Goal: Task Accomplishment & Management: Use online tool/utility

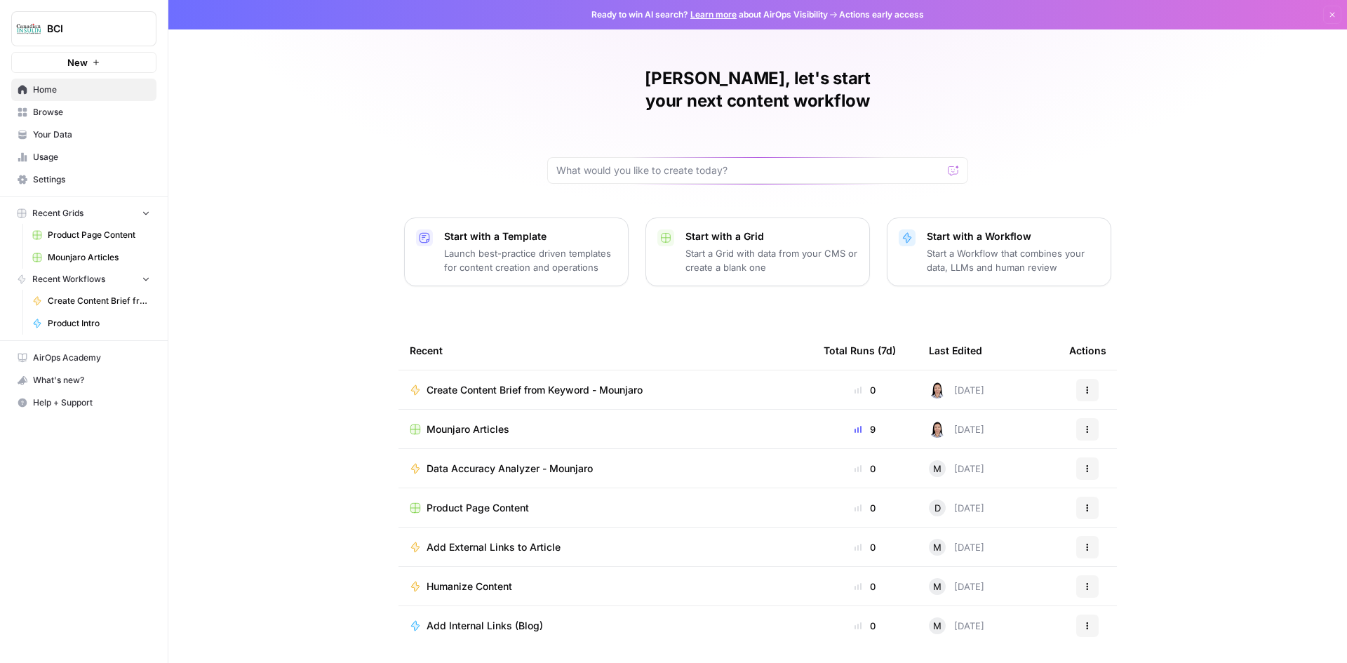
click at [480, 422] on span "Mounjaro Articles" at bounding box center [468, 429] width 83 height 14
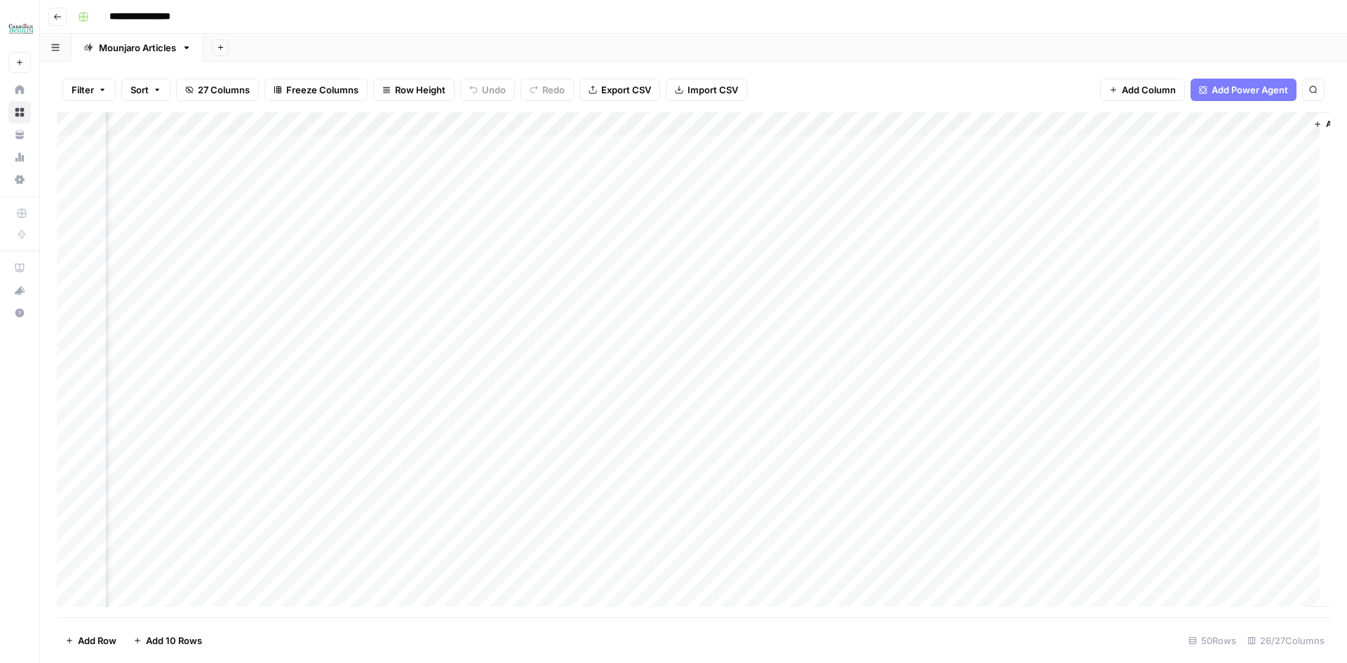
scroll to position [0, 2047]
click at [257, 166] on div "Add Column" at bounding box center [694, 364] width 1274 height 505
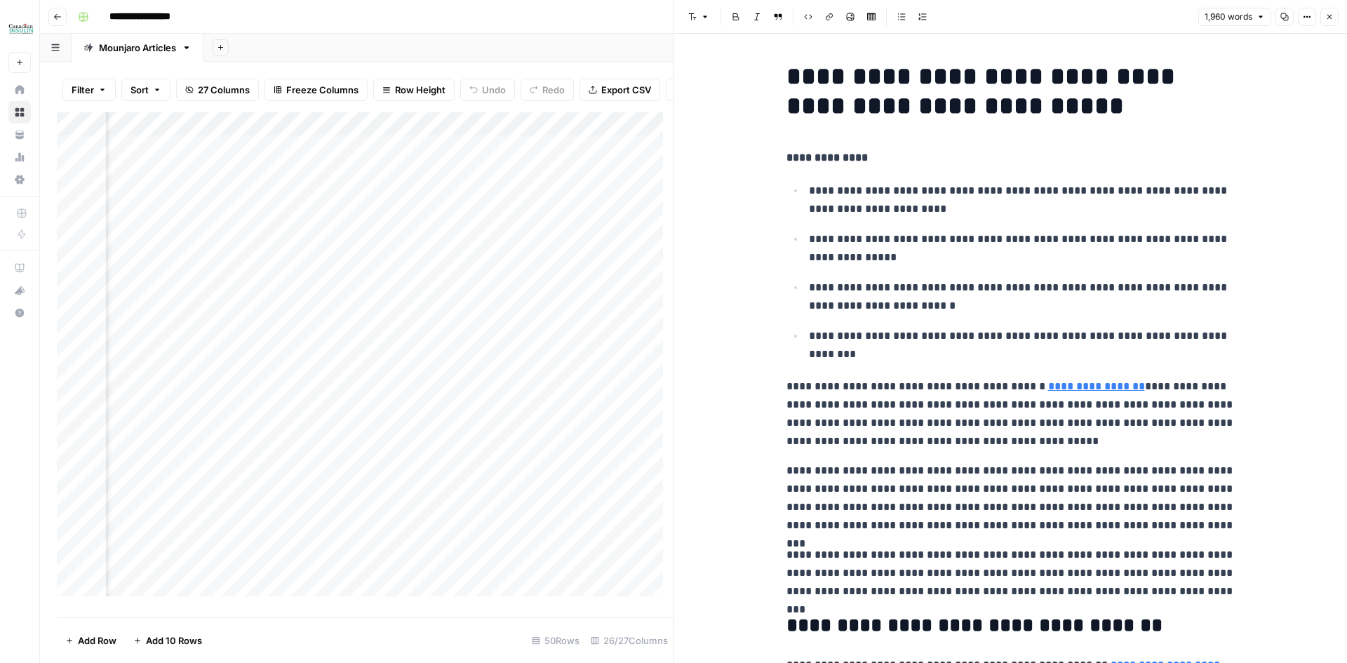
click at [1285, 19] on icon "button" at bounding box center [1285, 17] width 8 height 8
click at [1332, 14] on icon "button" at bounding box center [1329, 17] width 8 height 8
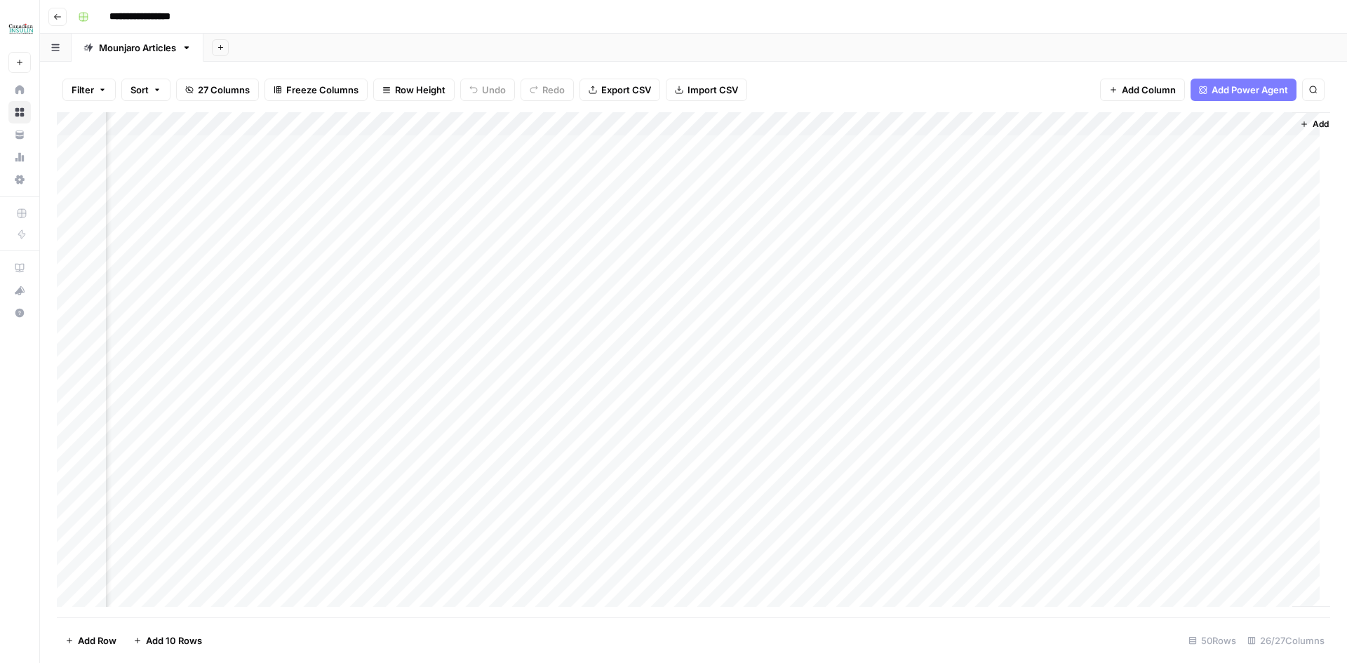
scroll to position [0, 2047]
click at [256, 194] on div "Add Column" at bounding box center [694, 364] width 1274 height 505
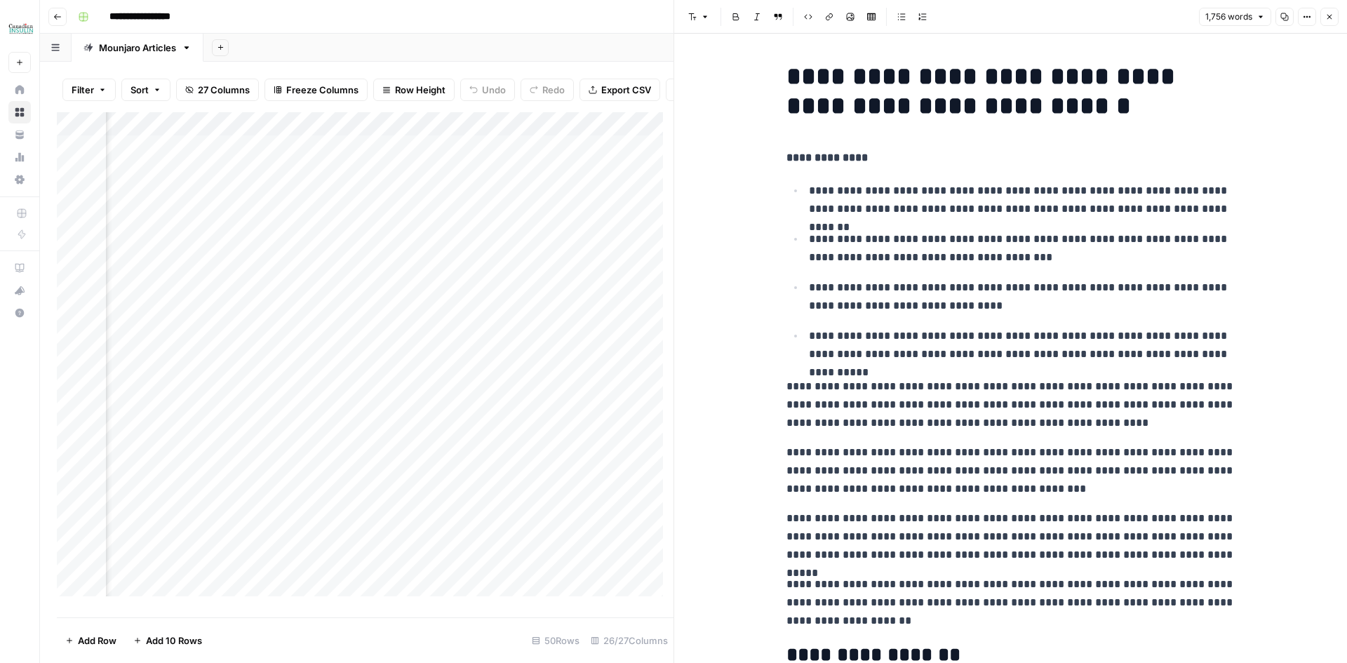
click at [1286, 17] on icon "button" at bounding box center [1285, 17] width 8 height 8
click at [1329, 22] on button "Close" at bounding box center [1330, 17] width 18 height 18
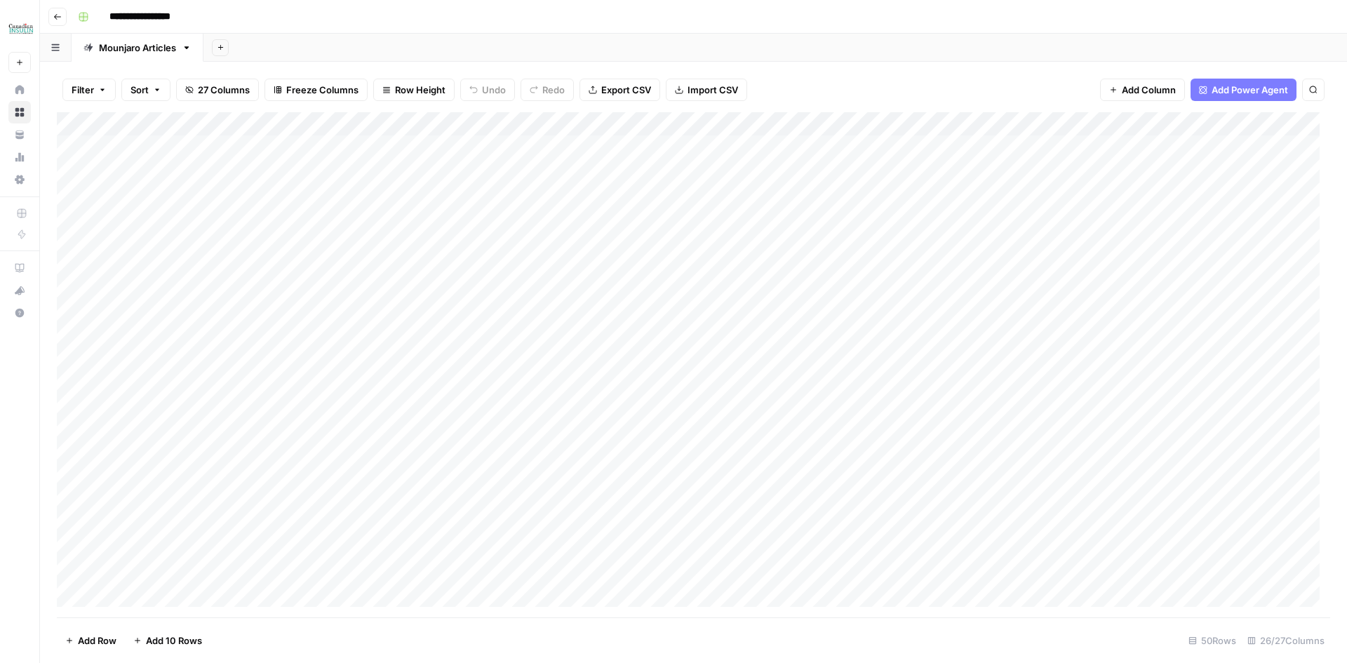
click at [91, 290] on div "Add Column" at bounding box center [694, 364] width 1274 height 505
click at [711, 218] on div "Add Column" at bounding box center [694, 364] width 1274 height 505
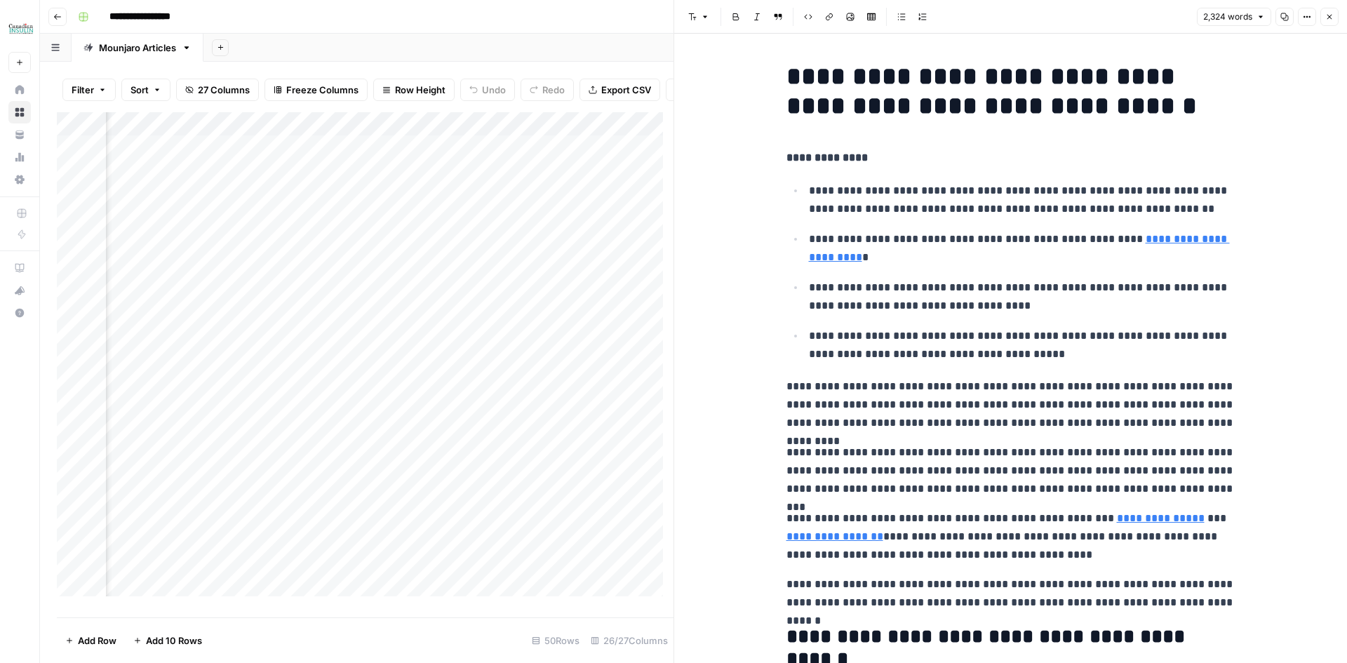
click at [1285, 19] on icon "button" at bounding box center [1285, 17] width 8 height 8
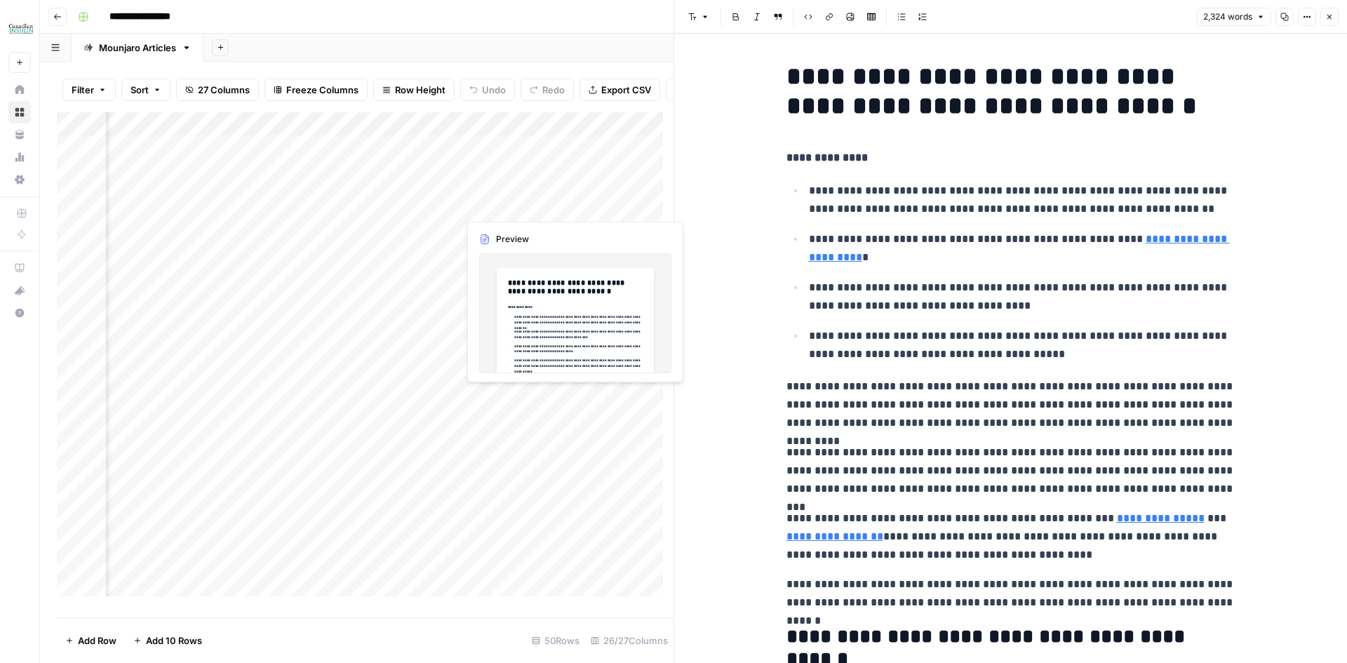
click at [509, 201] on div "Add Column" at bounding box center [365, 359] width 617 height 495
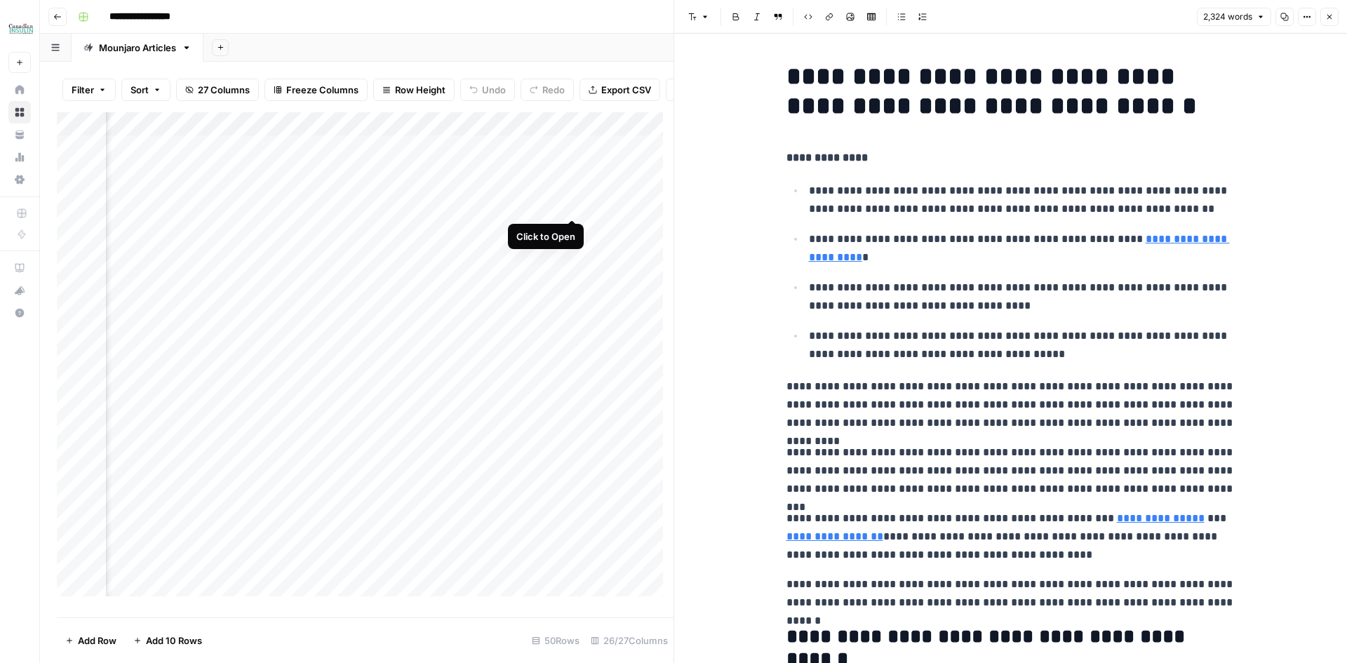
click at [575, 204] on div "Add Column" at bounding box center [365, 359] width 617 height 495
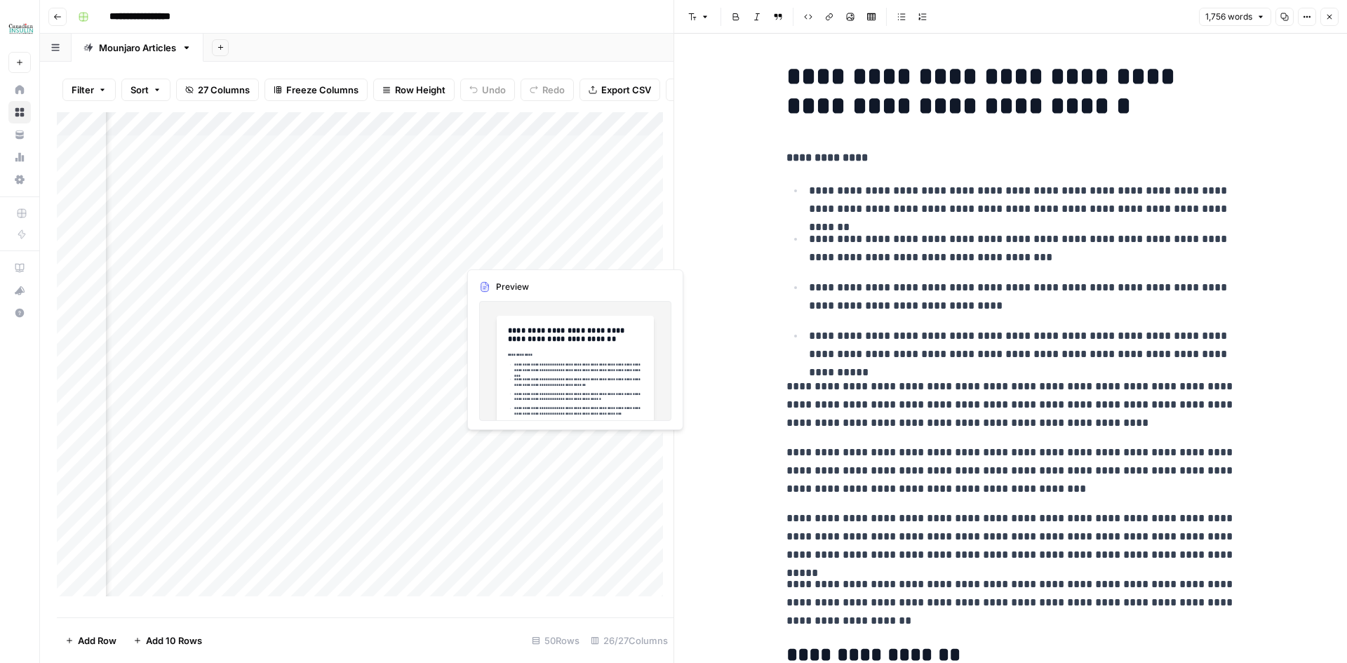
click at [506, 253] on div "Add Column" at bounding box center [365, 359] width 617 height 495
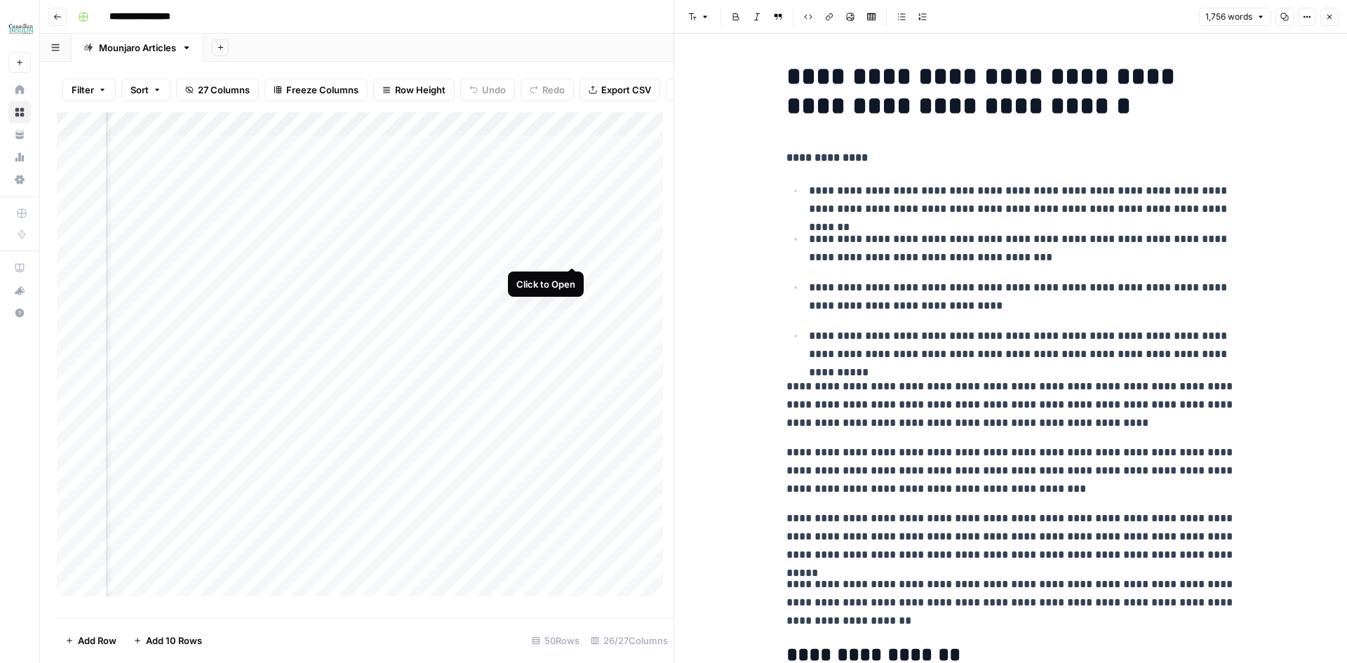
click at [571, 252] on div "Add Column" at bounding box center [365, 359] width 617 height 495
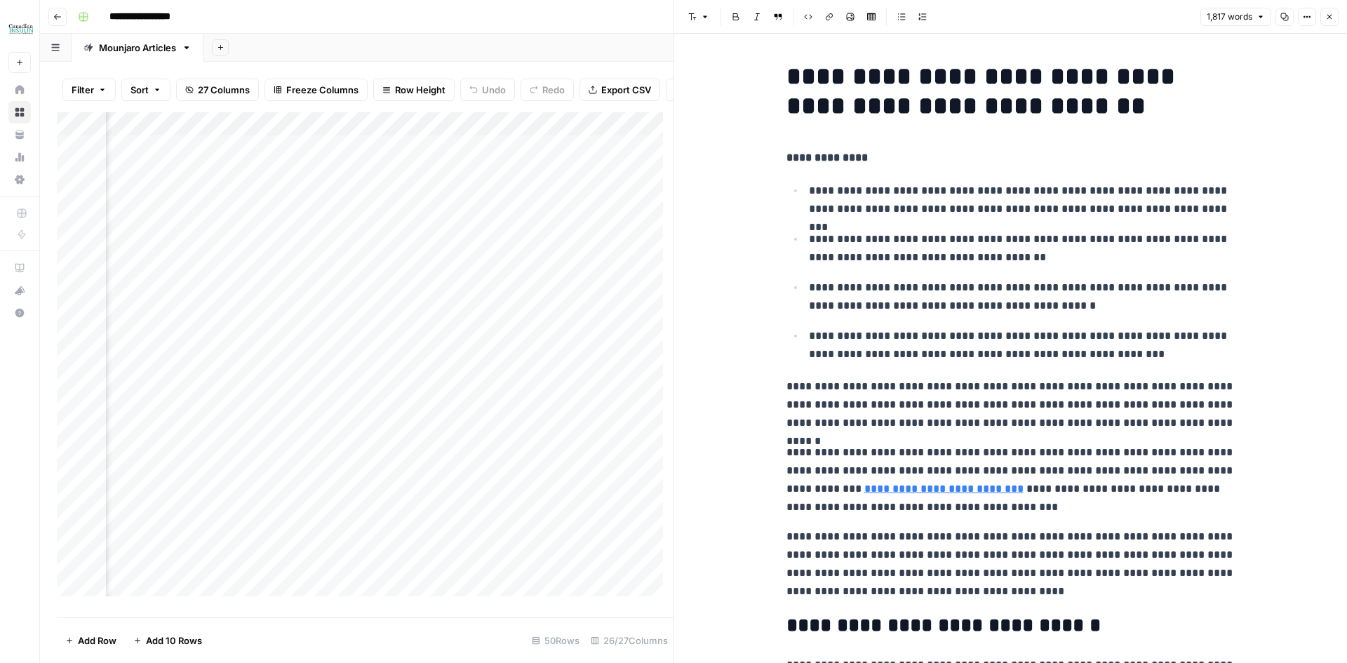
click at [1285, 21] on button "Copy" at bounding box center [1285, 17] width 18 height 18
click at [563, 274] on div "Add Column" at bounding box center [365, 359] width 617 height 495
click at [570, 276] on div "Add Column" at bounding box center [365, 359] width 617 height 495
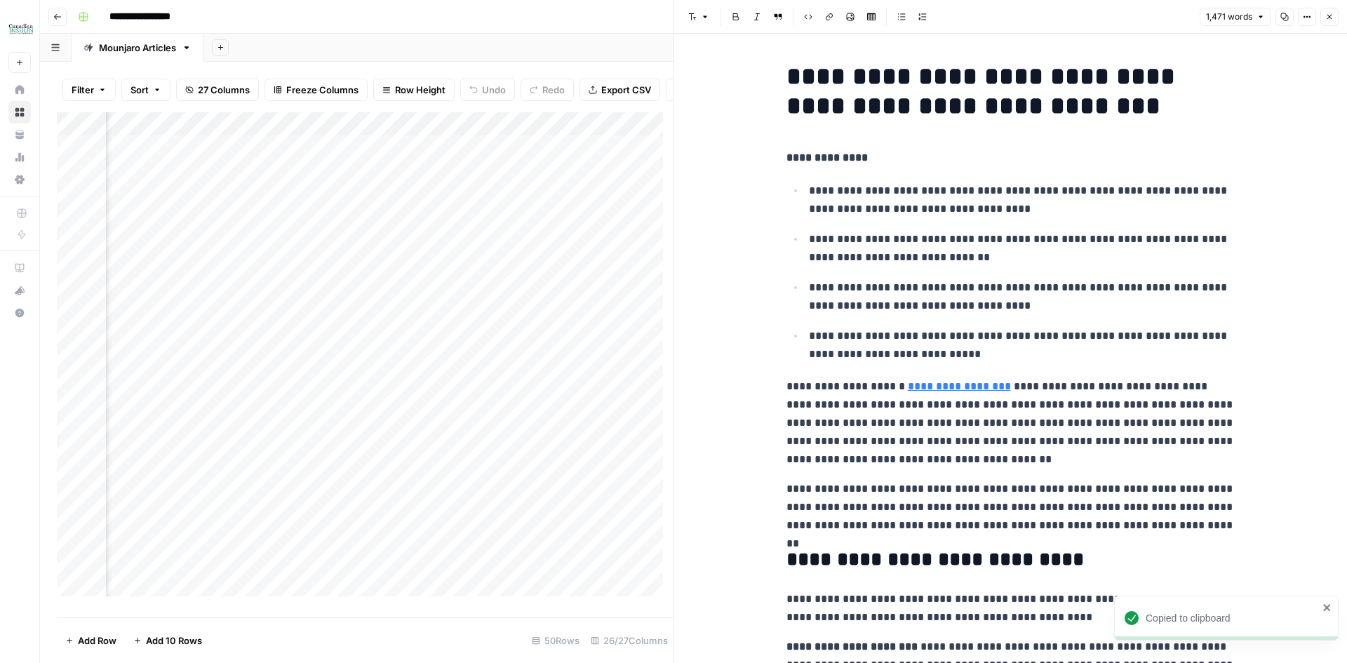
click at [1284, 15] on icon "button" at bounding box center [1285, 17] width 8 height 8
click at [540, 250] on div "Add Column" at bounding box center [365, 359] width 617 height 495
click at [568, 253] on div "Add Column" at bounding box center [365, 359] width 617 height 495
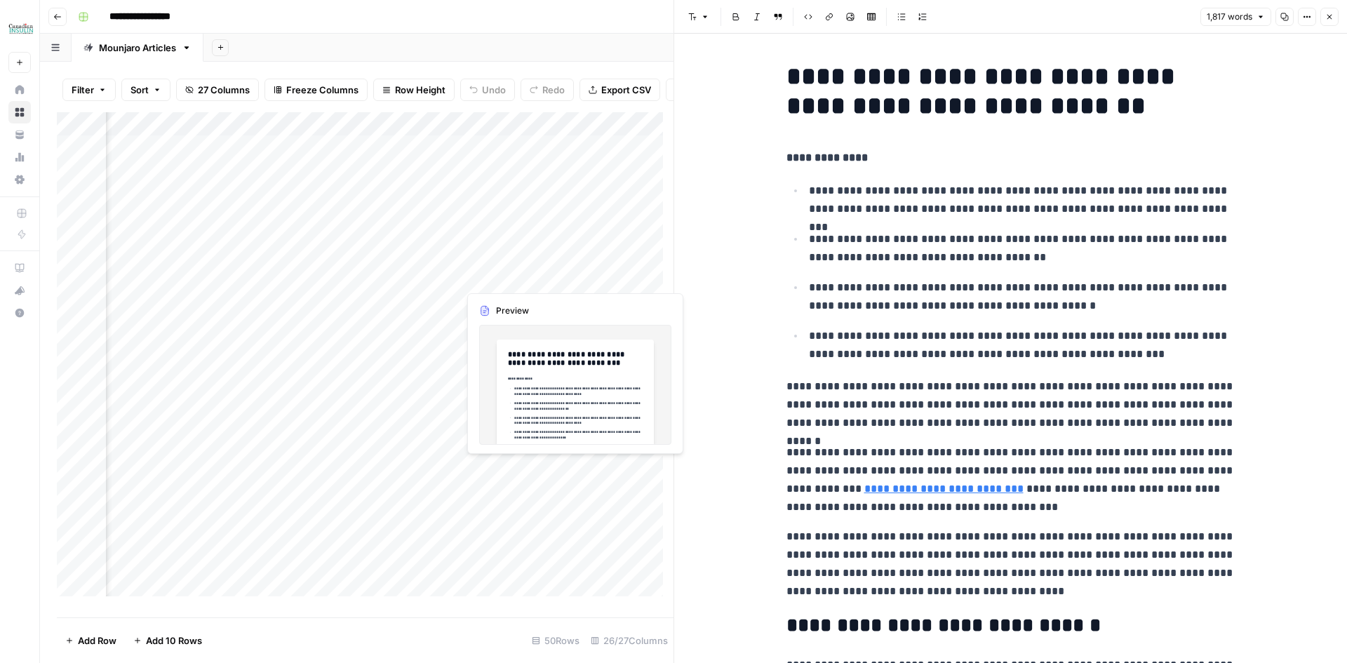
click at [542, 281] on div "Add Column" at bounding box center [365, 359] width 617 height 495
click at [570, 275] on div "Add Column" at bounding box center [365, 359] width 617 height 495
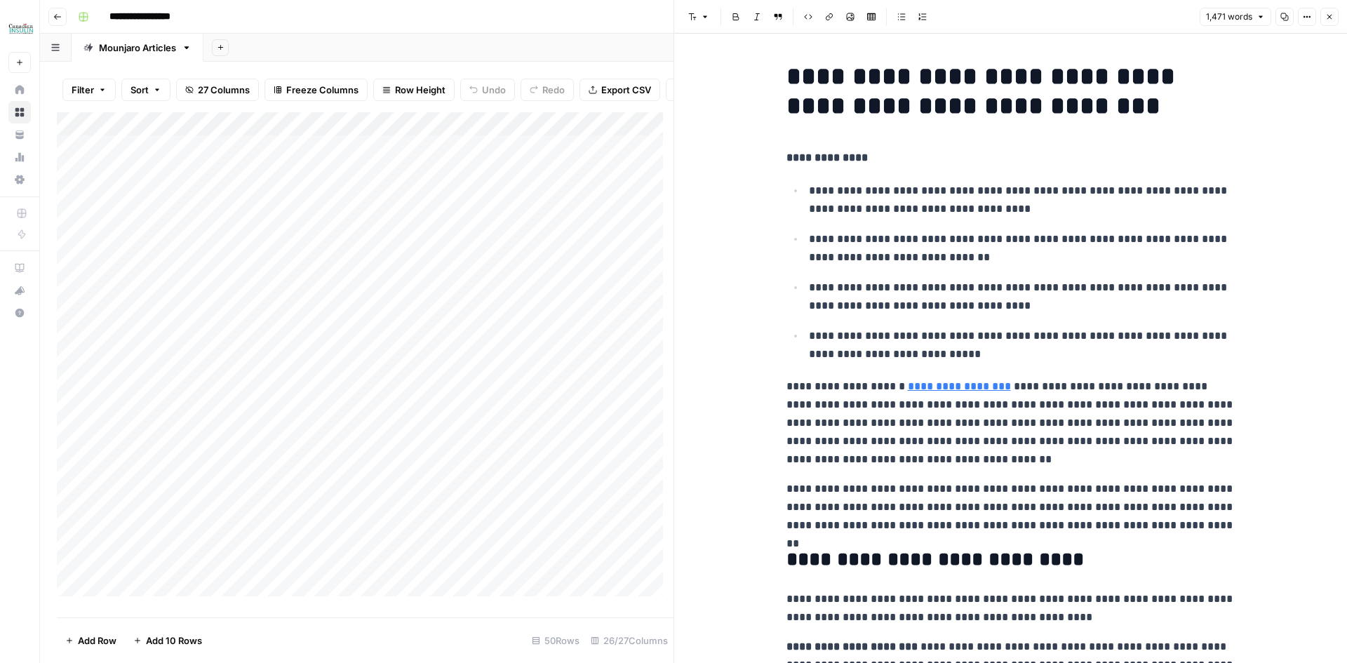
click at [1328, 12] on button "Close" at bounding box center [1330, 17] width 18 height 18
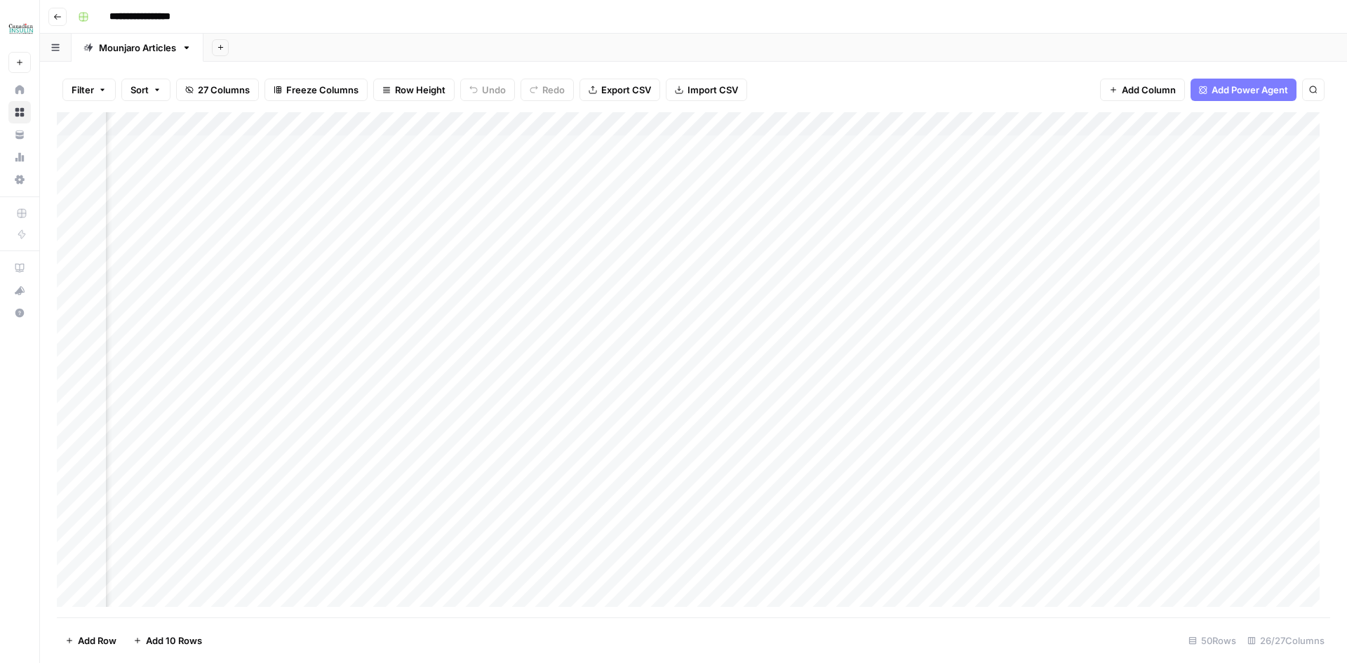
scroll to position [0, 501]
click at [267, 218] on div "Add Column" at bounding box center [694, 364] width 1274 height 505
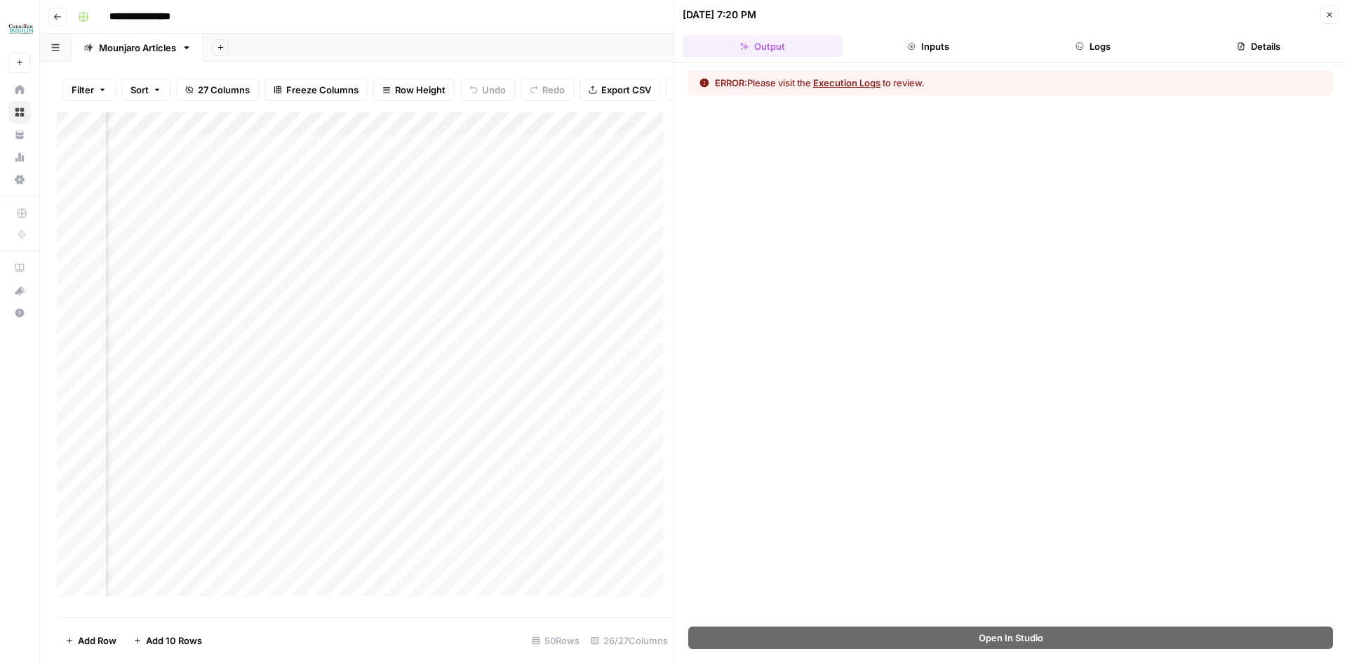
click at [1116, 48] on button "Logs" at bounding box center [1094, 46] width 160 height 22
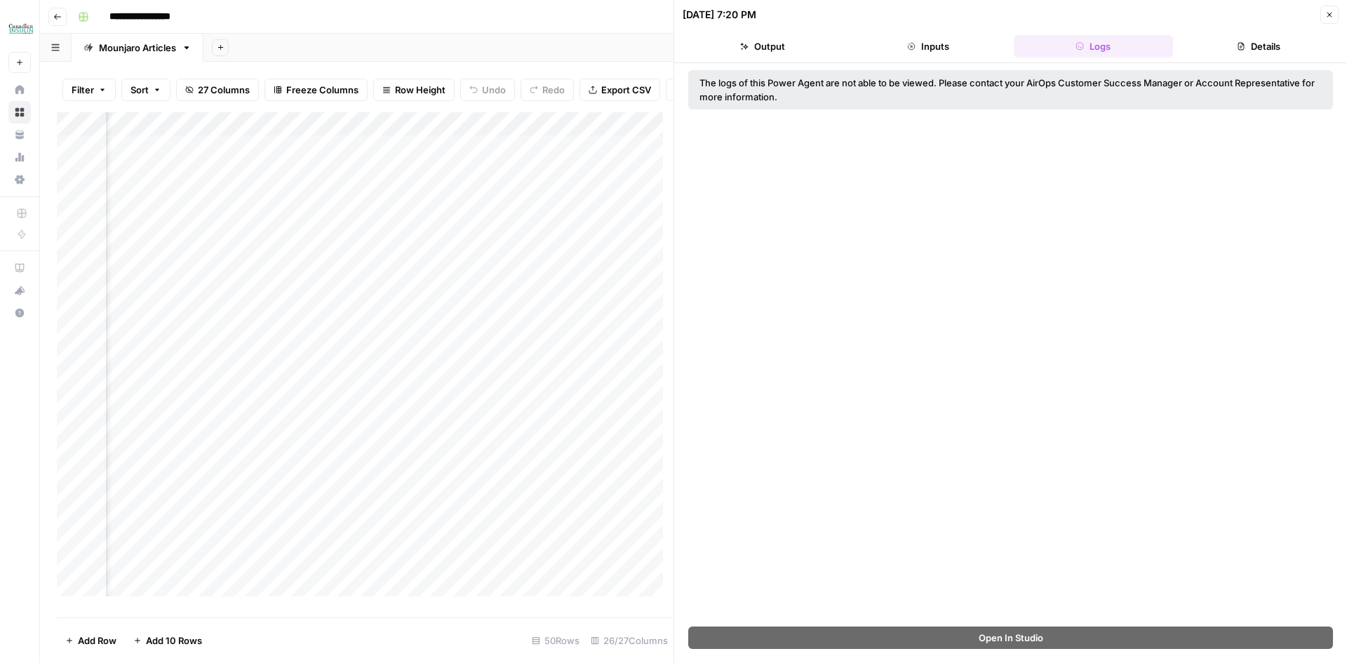
drag, startPoint x: 821, startPoint y: 81, endPoint x: 931, endPoint y: 83, distance: 110.2
click at [929, 83] on div "The logs of this Power Agent are not able to be viewed. Please contact your Air…" at bounding box center [1011, 90] width 622 height 28
drag, startPoint x: 1033, startPoint y: 82, endPoint x: 1182, endPoint y: 89, distance: 149.6
click at [1182, 89] on div "The logs of this Power Agent are not able to be viewed. Please contact your Air…" at bounding box center [1011, 90] width 622 height 28
click at [1257, 44] on button "Details" at bounding box center [1259, 46] width 160 height 22
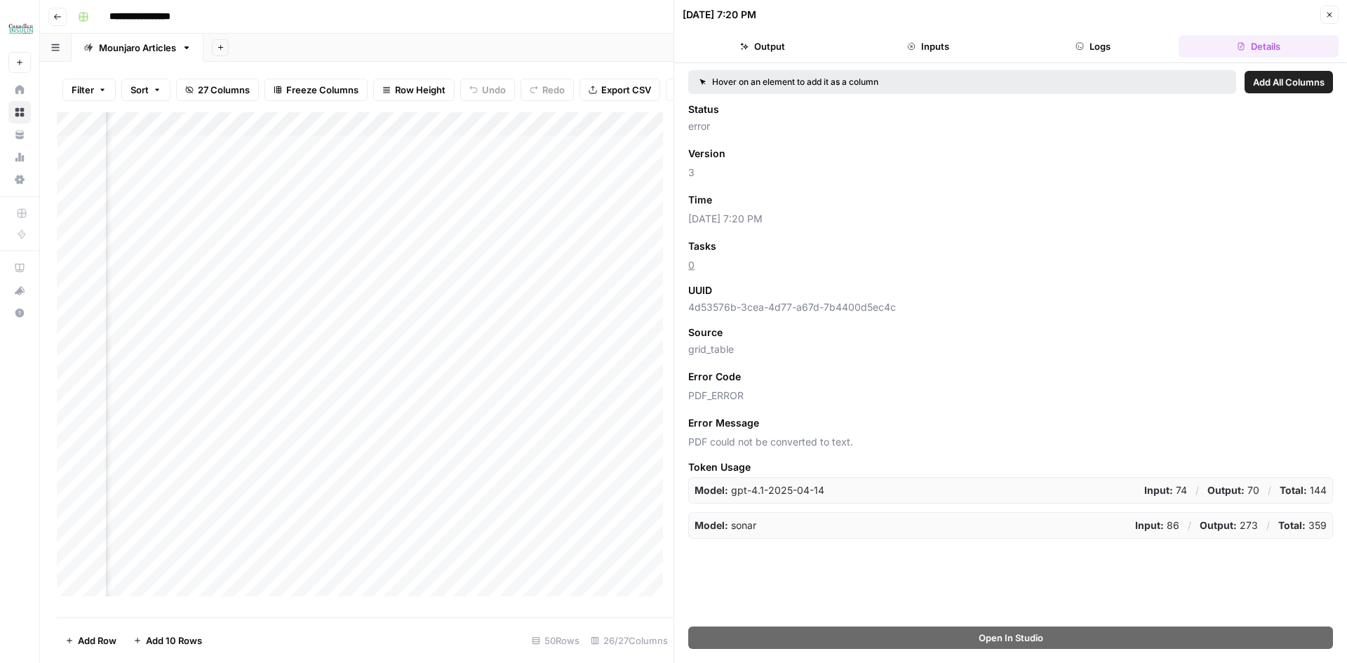
click at [1328, 15] on icon "button" at bounding box center [1329, 15] width 8 height 8
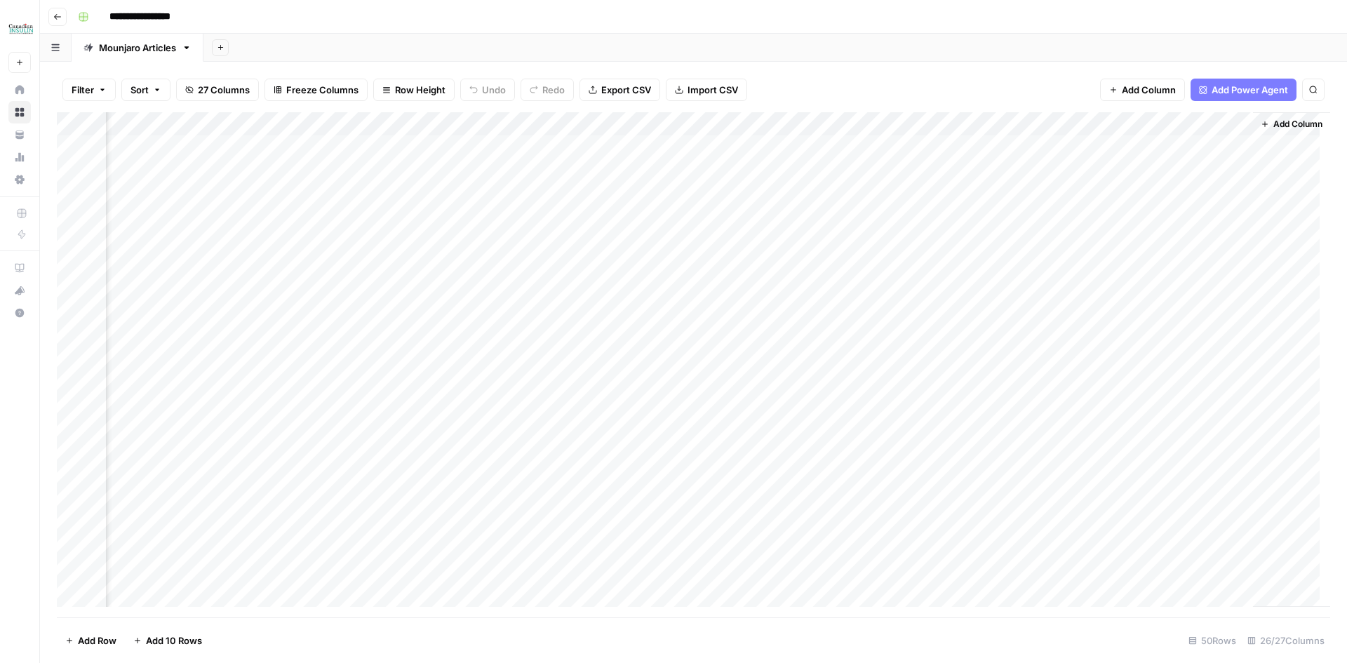
scroll to position [0, 2047]
click at [1129, 143] on div "Add Column" at bounding box center [694, 364] width 1274 height 505
click at [1110, 148] on div "Add Column" at bounding box center [694, 364] width 1274 height 505
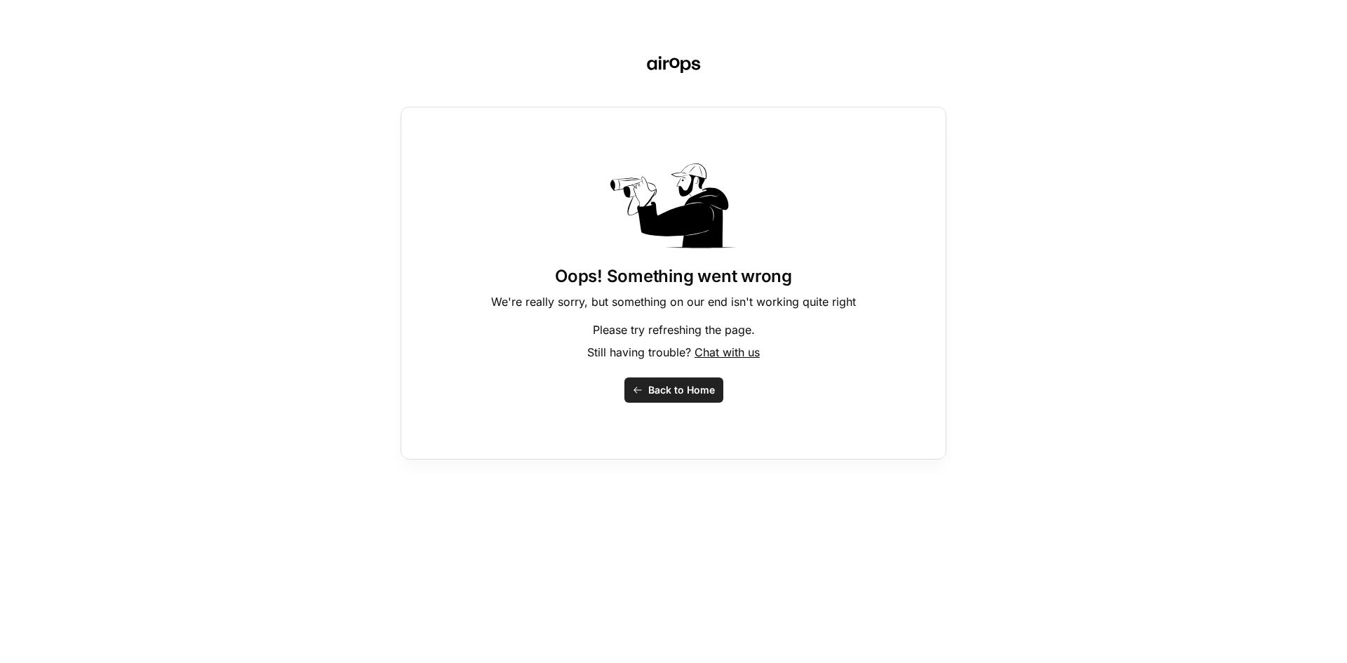
click at [635, 389] on icon "button" at bounding box center [638, 390] width 10 height 10
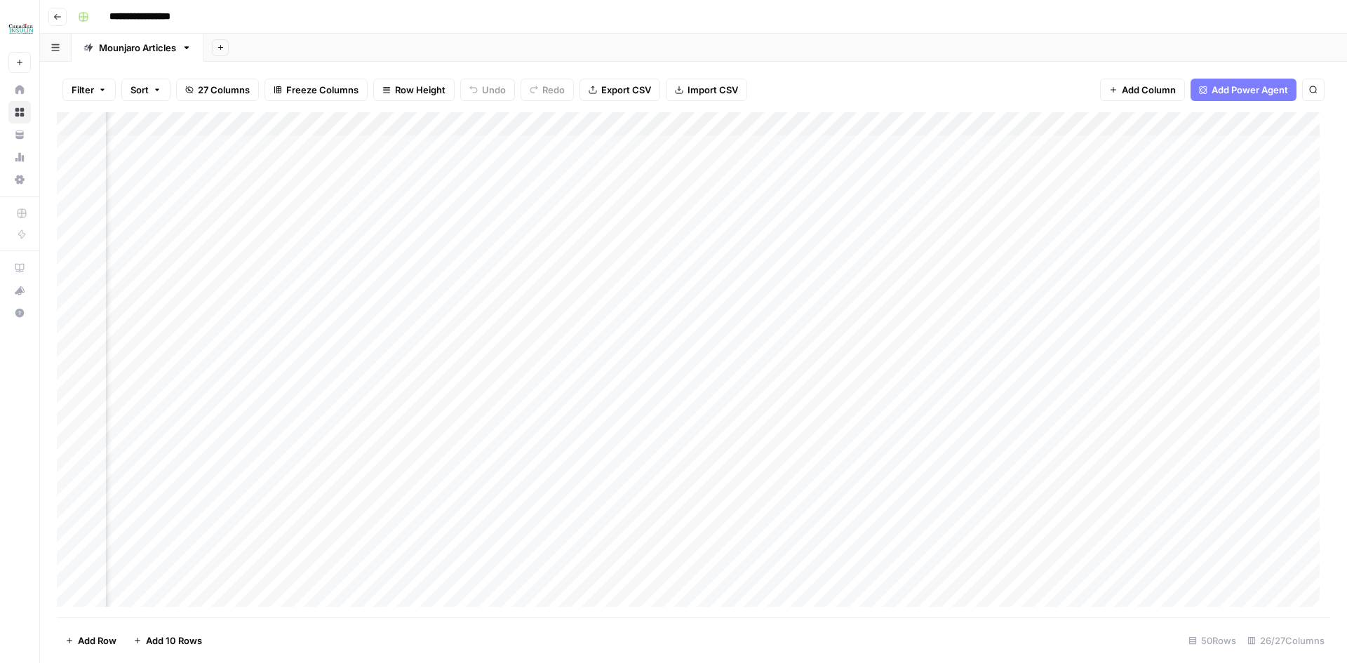
scroll to position [0, 2047]
click at [1066, 169] on div "Add Column" at bounding box center [694, 364] width 1274 height 505
drag, startPoint x: 1169, startPoint y: 201, endPoint x: 1029, endPoint y: 173, distance: 142.3
click at [1029, 173] on textarea "**********" at bounding box center [1167, 186] width 281 height 48
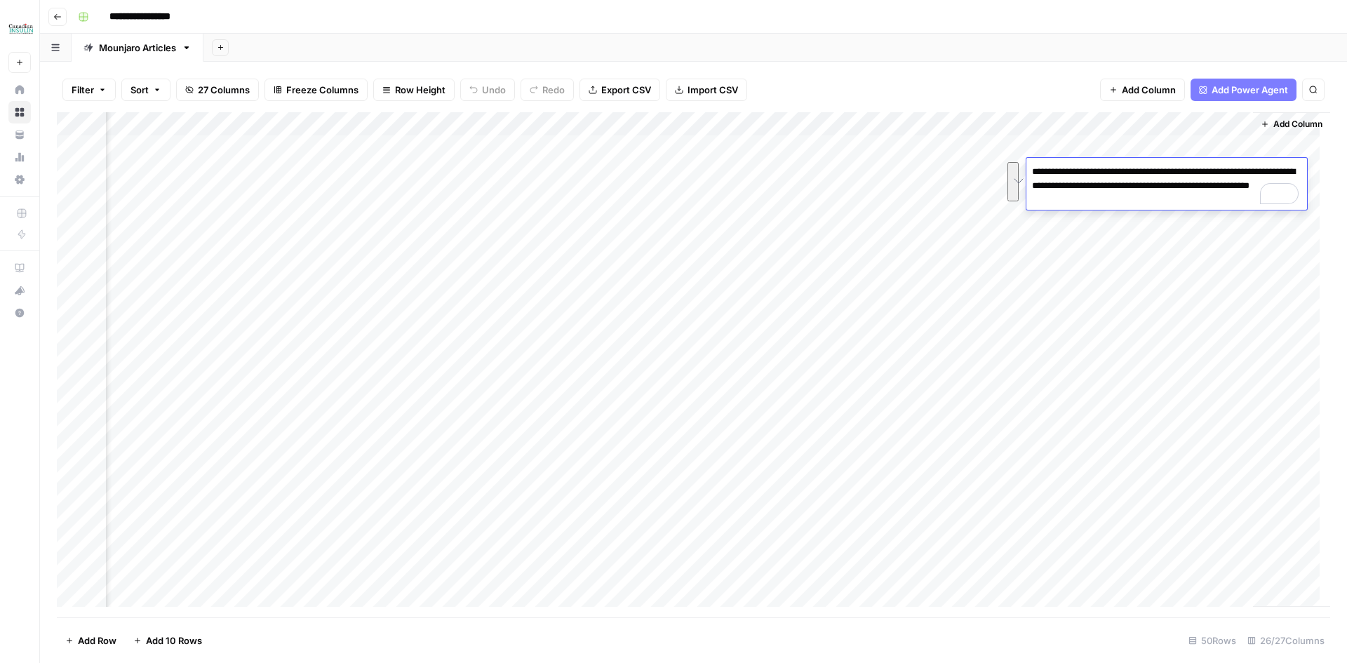
click at [1072, 218] on div "Add Column" at bounding box center [694, 364] width 1274 height 505
click at [1083, 197] on div "Add Column" at bounding box center [694, 364] width 1274 height 505
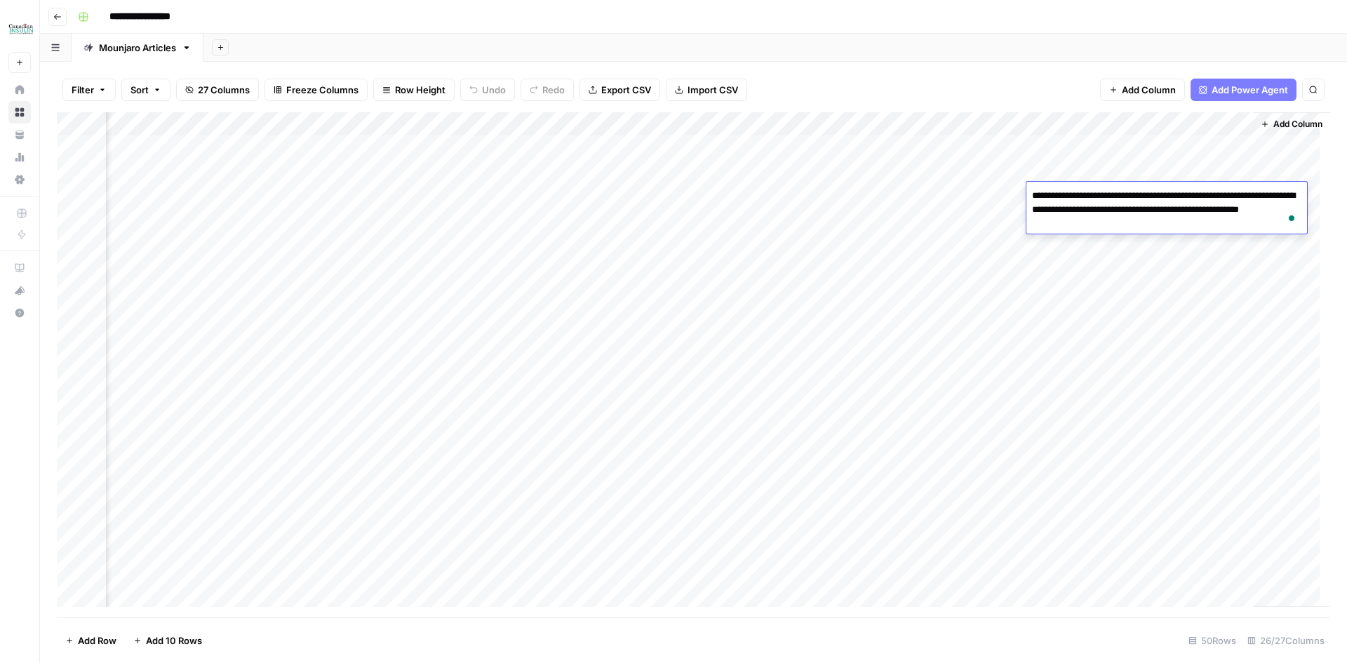
drag, startPoint x: 1093, startPoint y: 225, endPoint x: 1028, endPoint y: 199, distance: 69.6
click at [1028, 199] on textarea "**********" at bounding box center [1167, 210] width 281 height 48
click at [1108, 242] on div "Add Column" at bounding box center [694, 364] width 1274 height 505
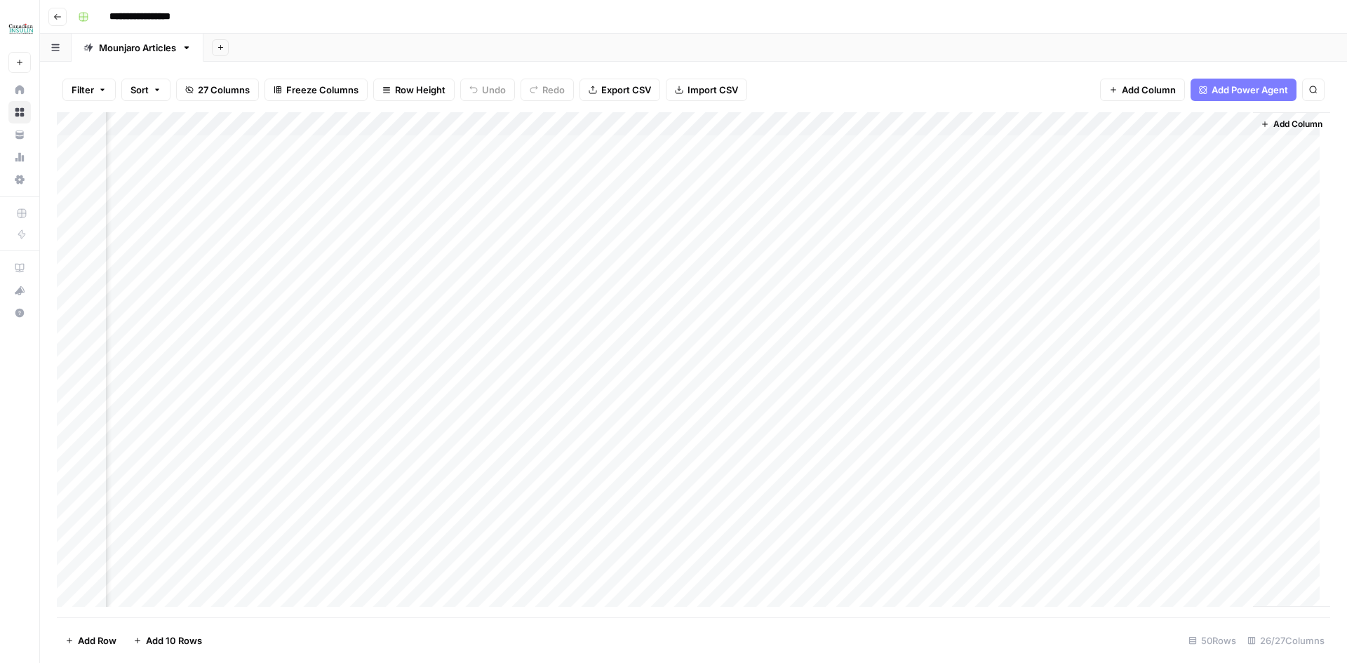
click at [1098, 218] on div "Add Column" at bounding box center [694, 364] width 1274 height 505
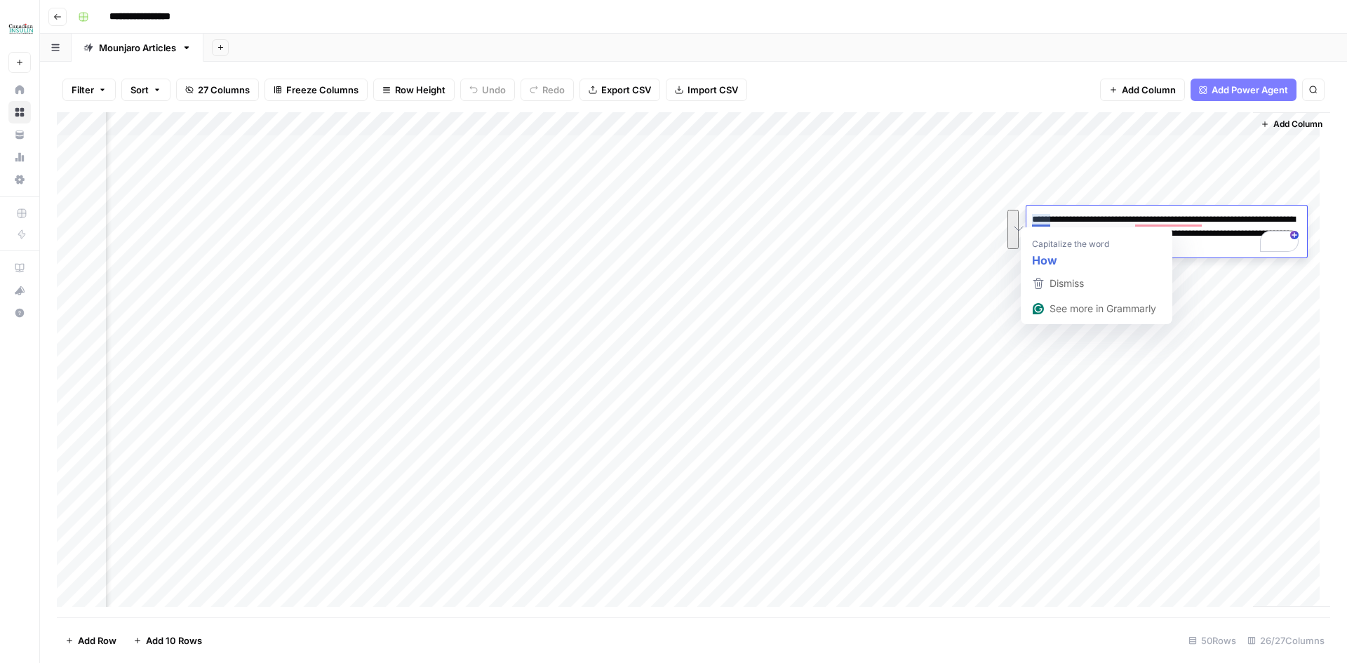
drag, startPoint x: 1191, startPoint y: 246, endPoint x: 1031, endPoint y: 219, distance: 161.6
click at [0, 0] on div "**********" at bounding box center [0, 0] width 0 height 0
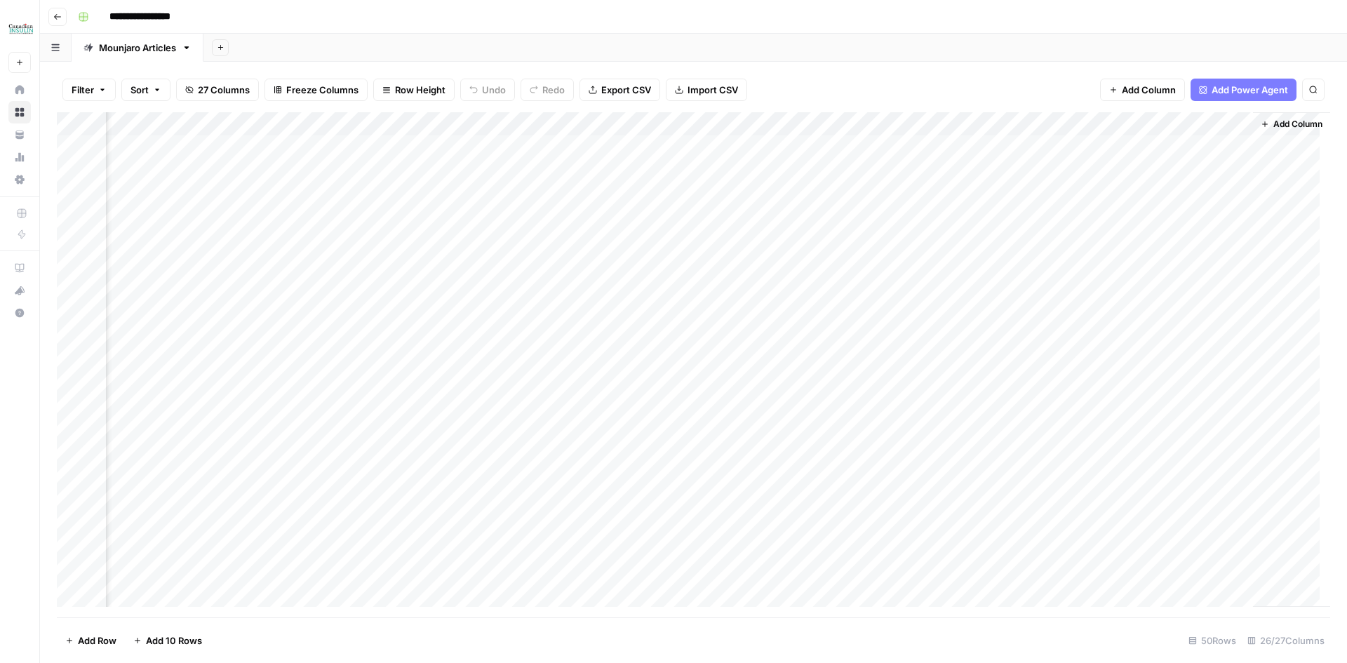
click at [949, 220] on div "Add Column" at bounding box center [694, 364] width 1274 height 505
click at [1108, 219] on div "Add Column" at bounding box center [694, 364] width 1274 height 505
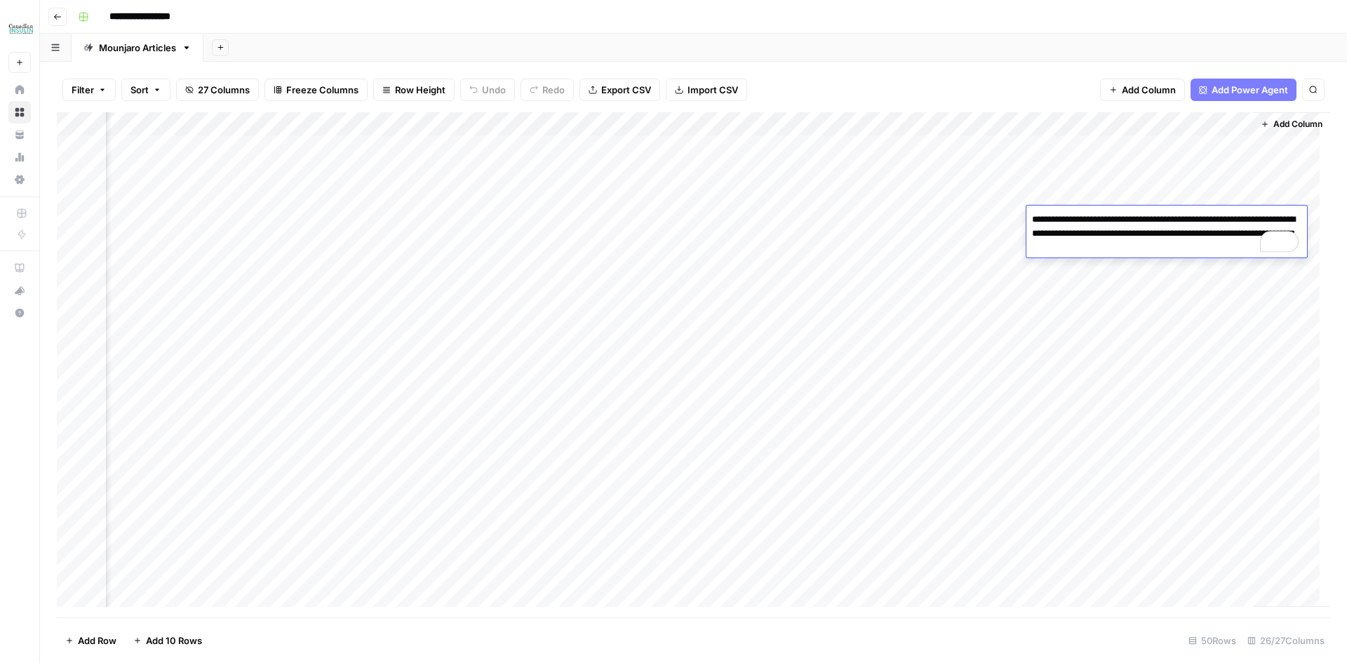
drag, startPoint x: 1196, startPoint y: 246, endPoint x: 1031, endPoint y: 220, distance: 167.6
click at [1031, 220] on textarea "**********" at bounding box center [1167, 234] width 281 height 48
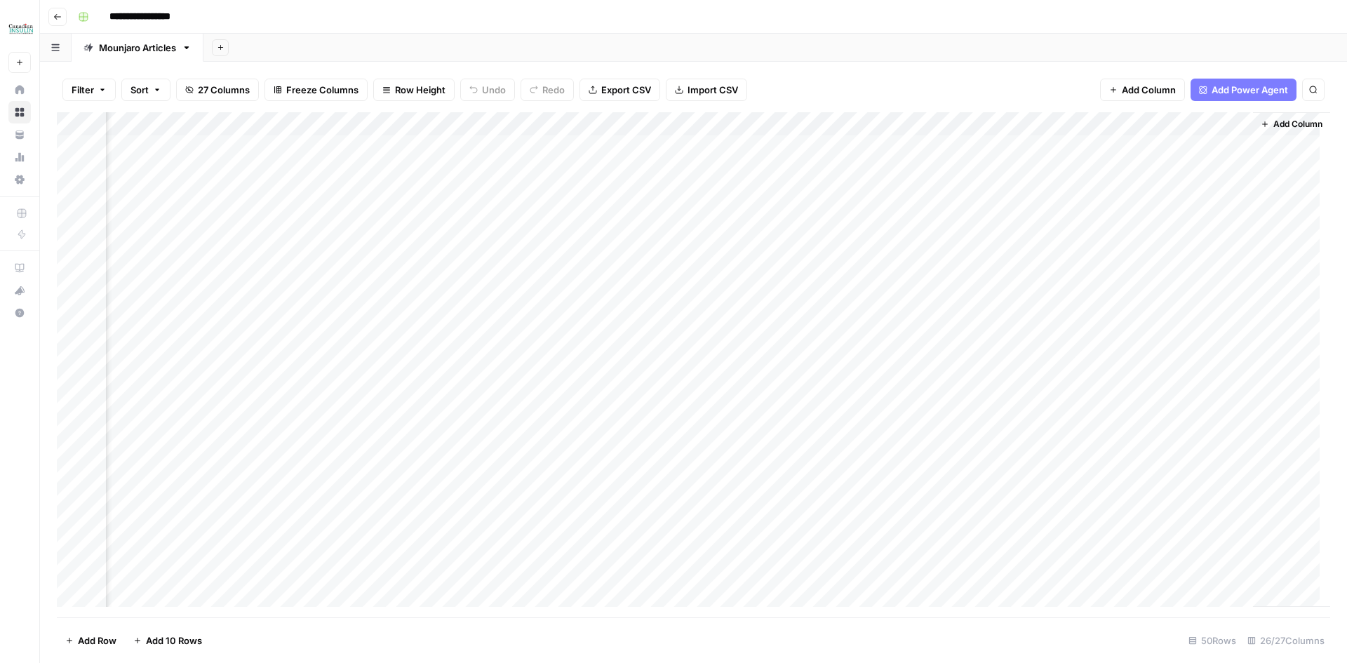
click at [975, 241] on div "Add Column" at bounding box center [694, 364] width 1274 height 505
click at [1085, 246] on div "Add Column" at bounding box center [694, 364] width 1274 height 505
click at [1087, 245] on div "Add Column" at bounding box center [694, 364] width 1274 height 505
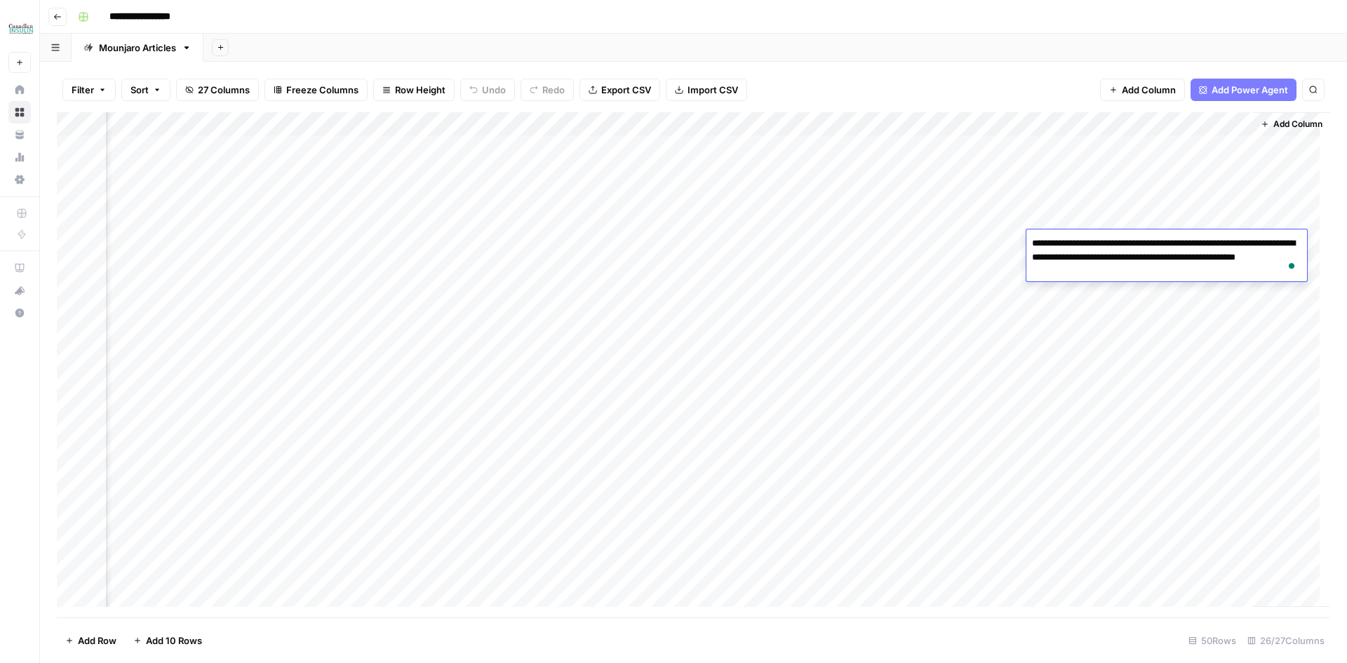
drag, startPoint x: 1125, startPoint y: 269, endPoint x: 1036, endPoint y: 246, distance: 92.1
click at [1036, 246] on textarea "**********" at bounding box center [1167, 258] width 281 height 48
click at [972, 262] on div "Add Column" at bounding box center [694, 364] width 1274 height 505
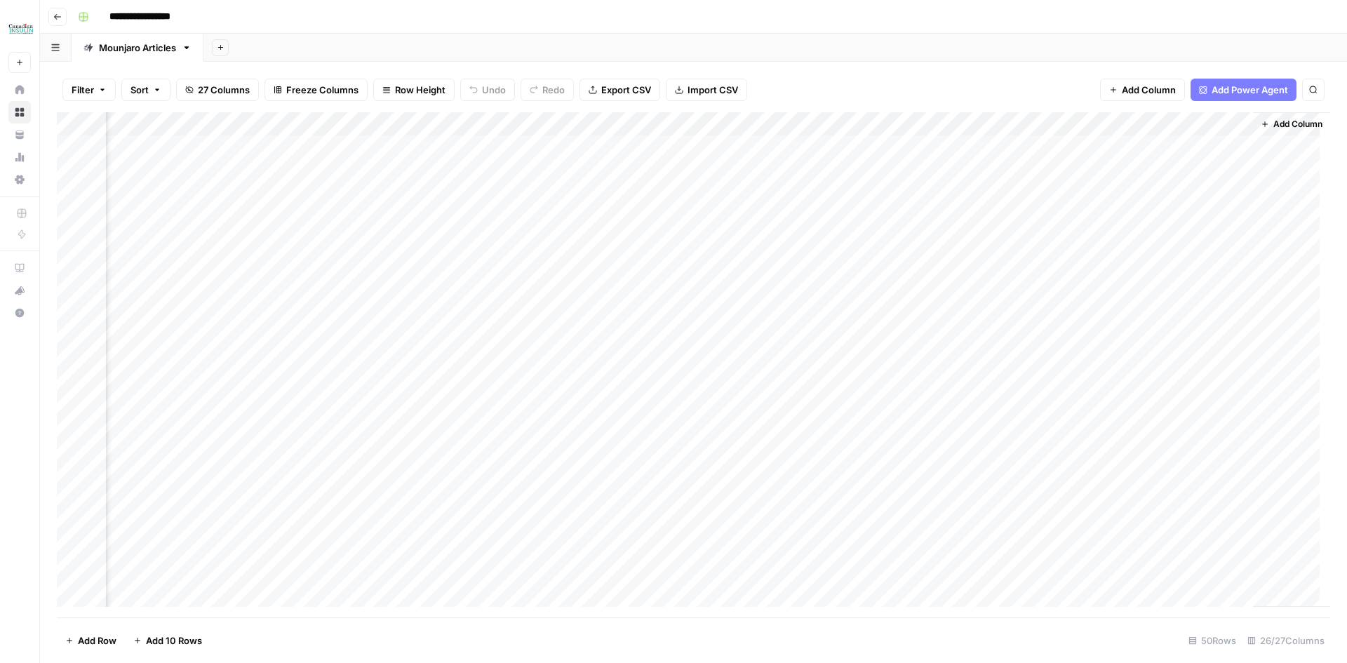
click at [1081, 267] on div "Add Column" at bounding box center [694, 364] width 1274 height 505
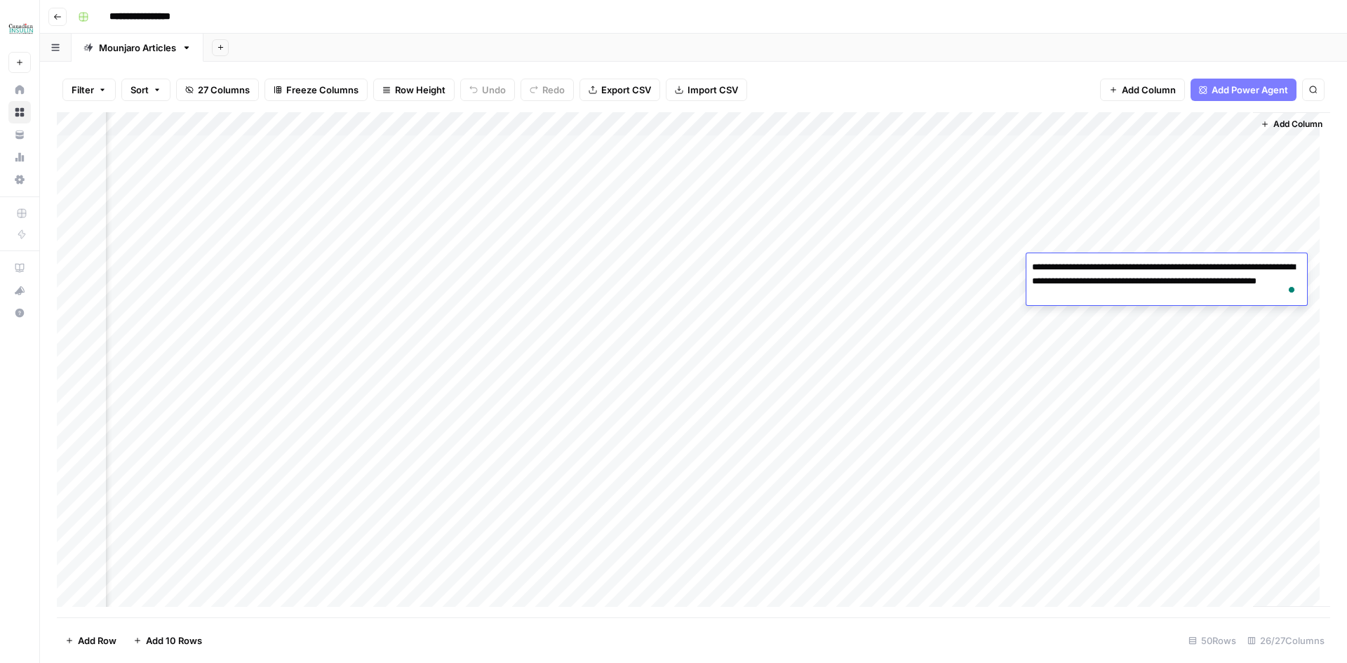
drag, startPoint x: 1110, startPoint y: 296, endPoint x: 1036, endPoint y: 272, distance: 78.1
click at [1030, 267] on textarea "**********" at bounding box center [1167, 282] width 281 height 48
click at [944, 261] on div "Add Column" at bounding box center [694, 364] width 1274 height 505
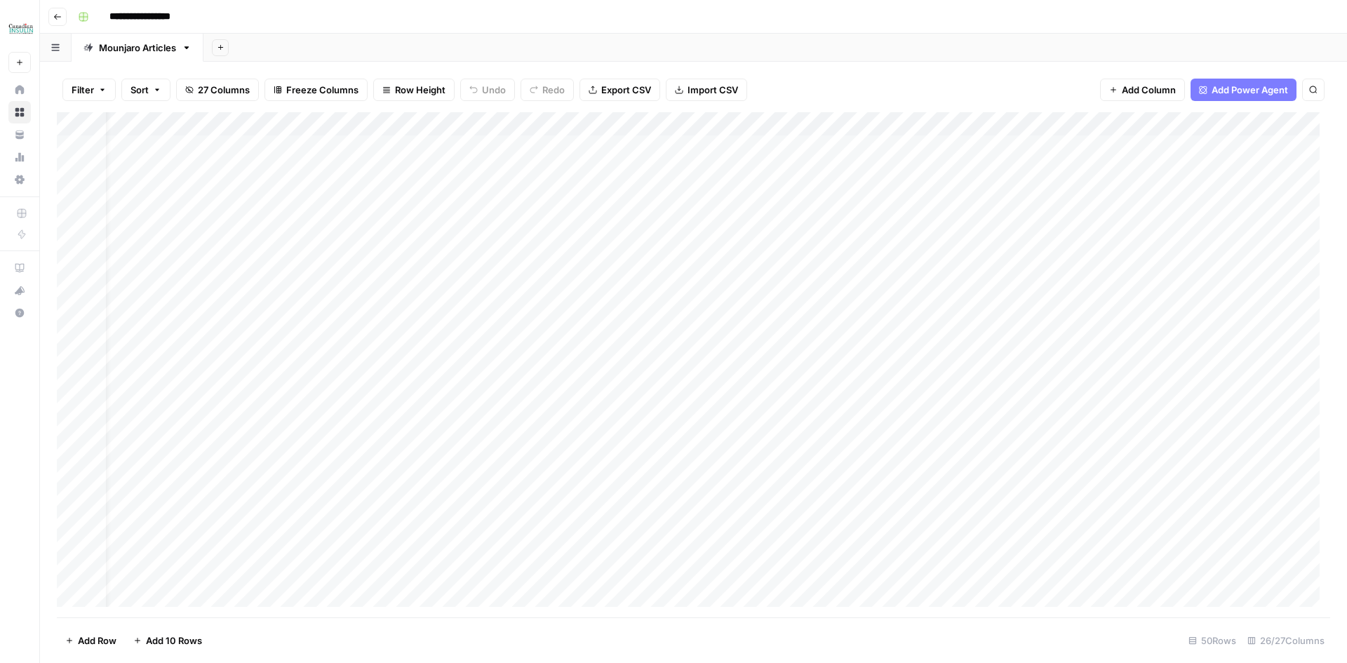
scroll to position [0, 0]
click at [90, 309] on div "Add Column" at bounding box center [694, 364] width 1274 height 505
